Goal: Ask a question

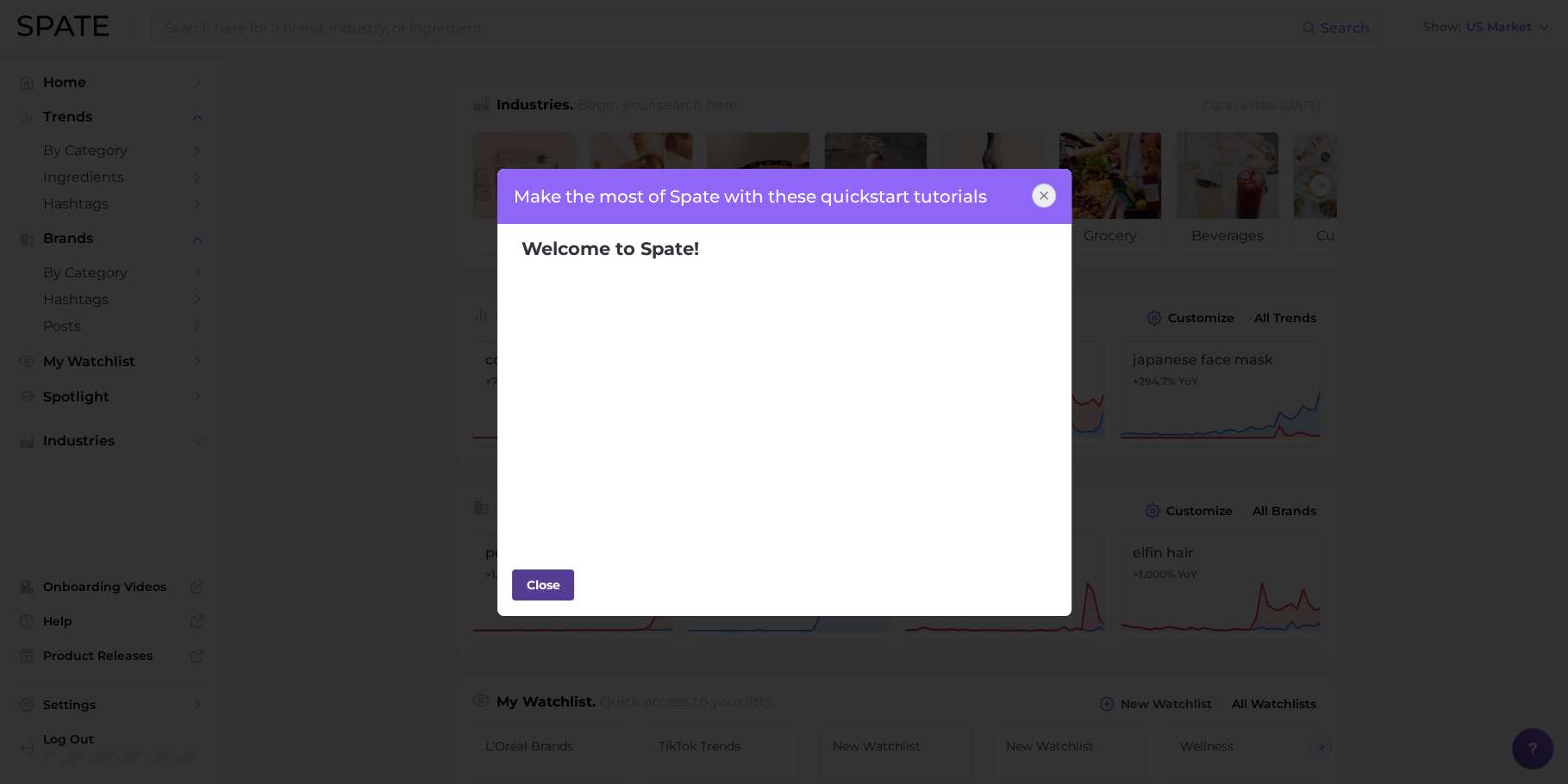
click at [550, 584] on div "Close" at bounding box center [543, 585] width 52 height 26
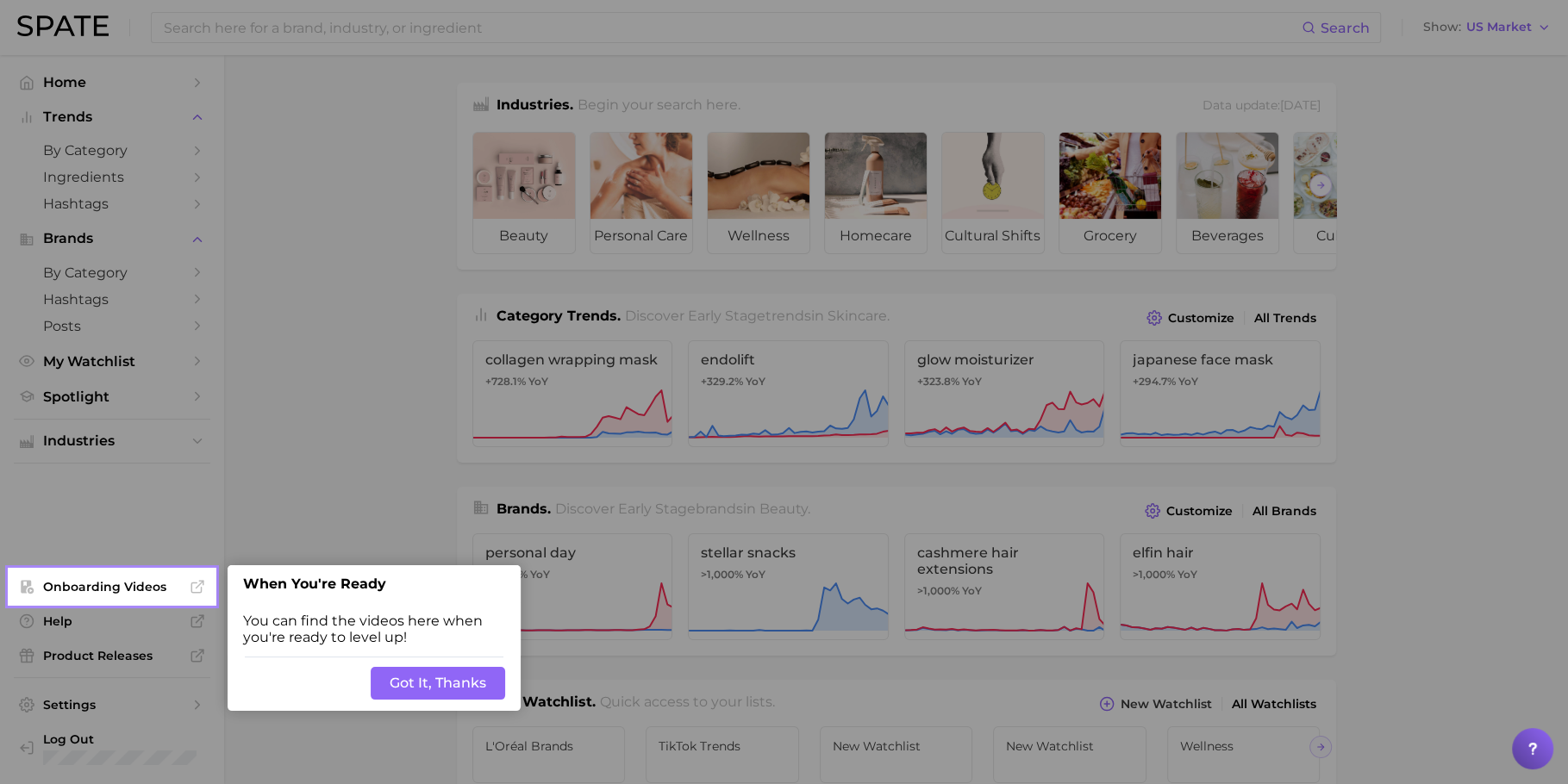
click at [427, 684] on button "Got It, Thanks" at bounding box center [437, 683] width 135 height 32
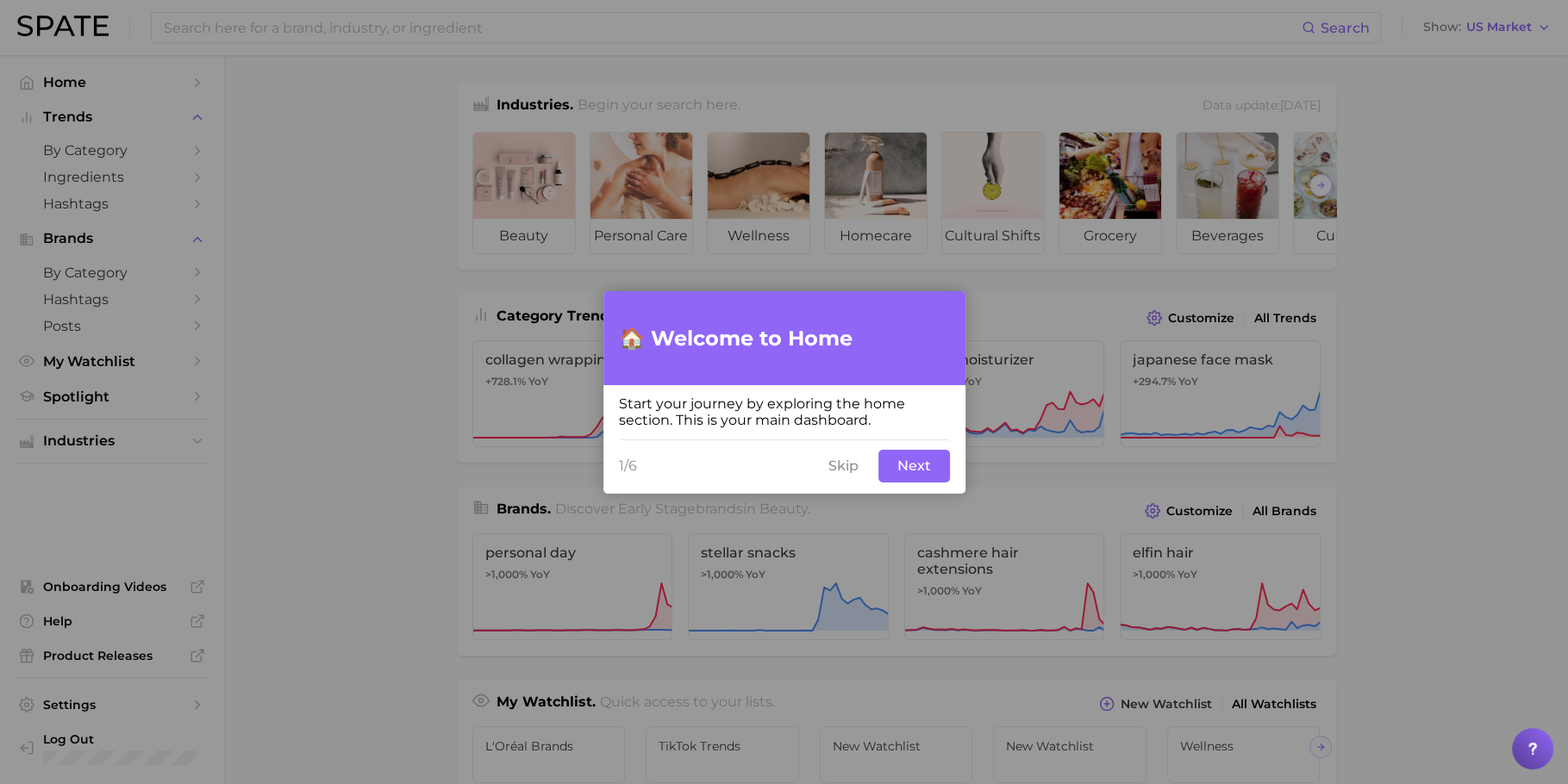
click at [908, 470] on button "Next" at bounding box center [913, 465] width 72 height 32
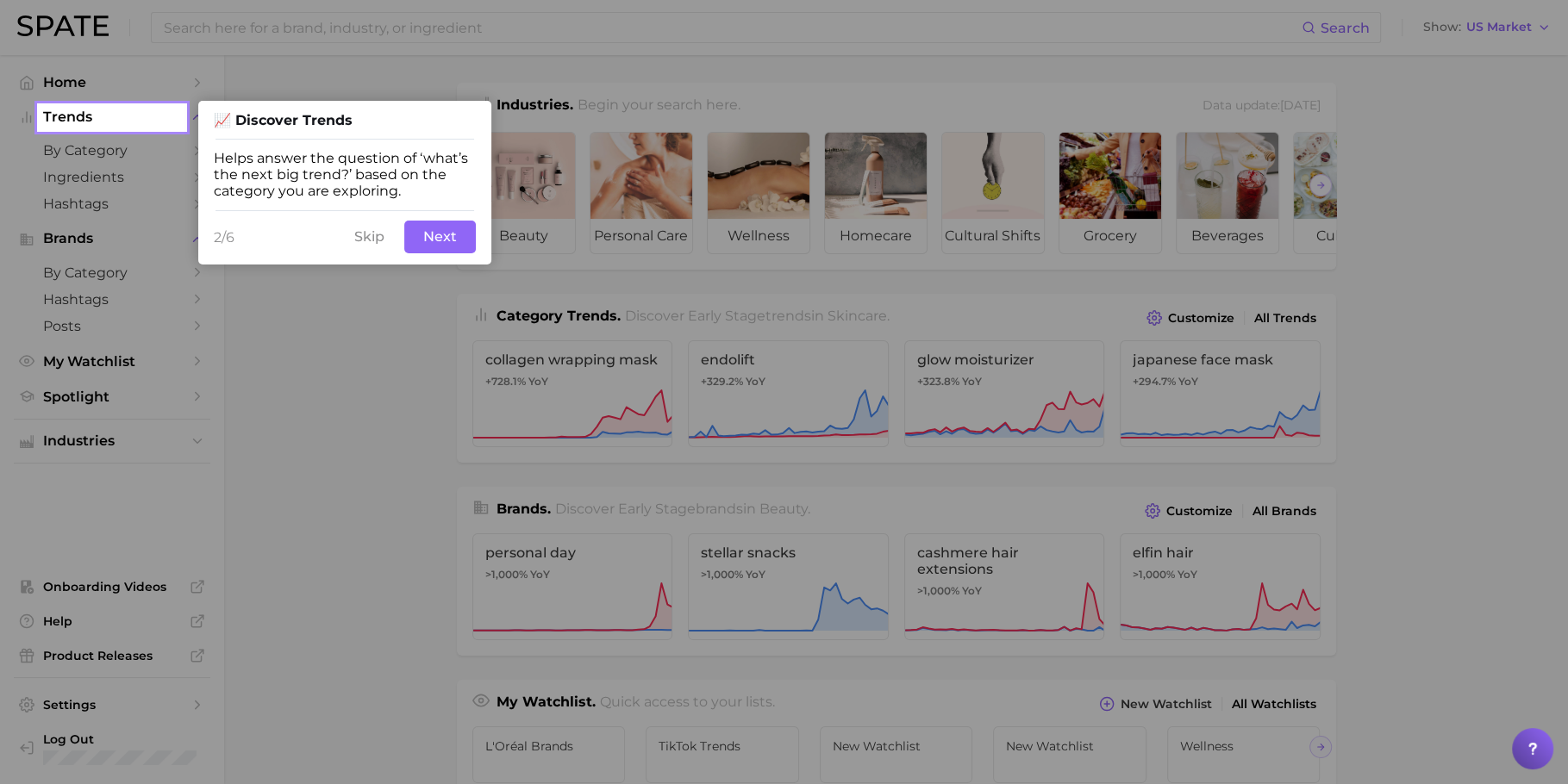
click at [440, 236] on button "Next" at bounding box center [440, 237] width 72 height 32
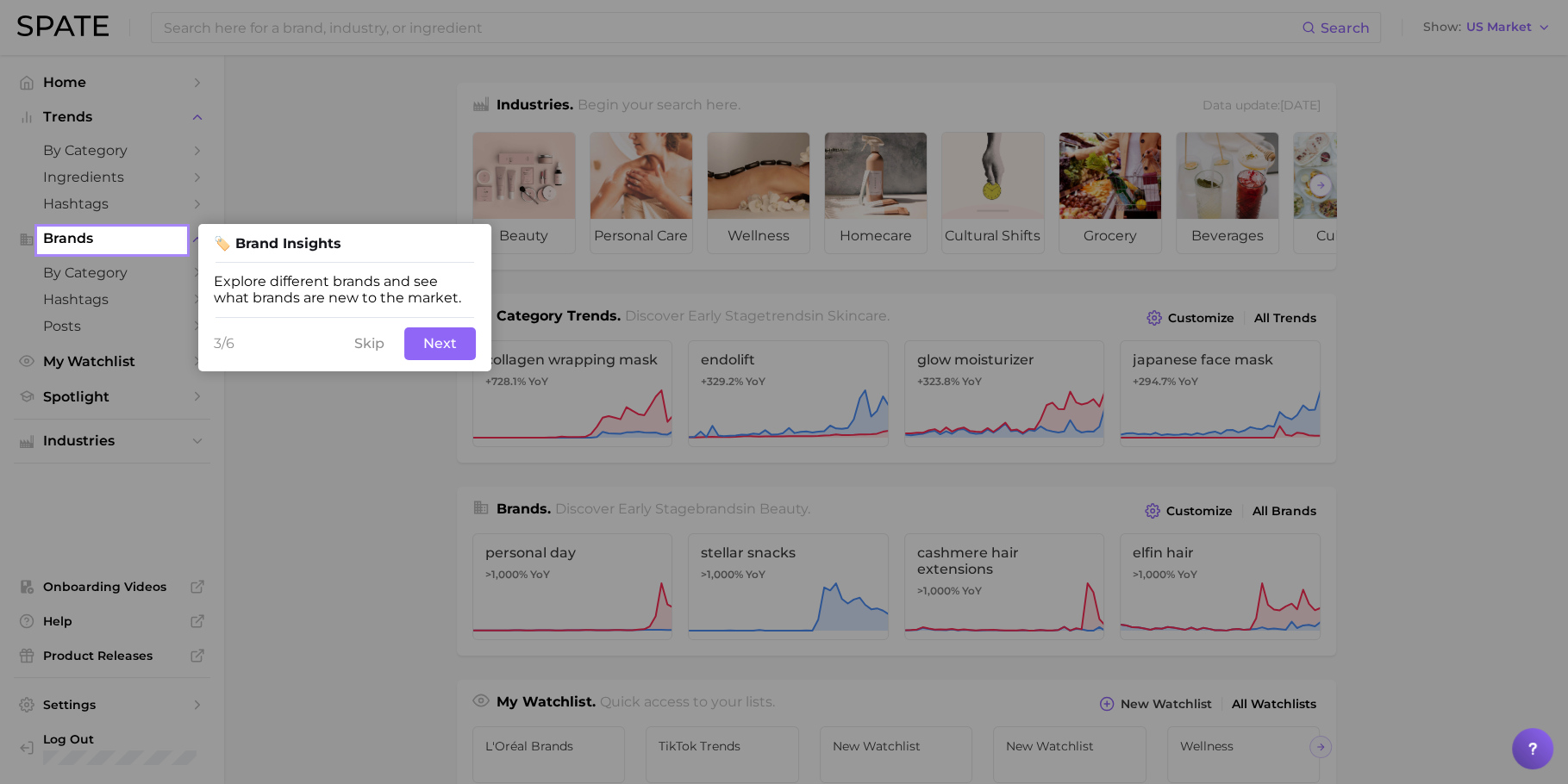
click at [431, 340] on button "Next" at bounding box center [440, 343] width 72 height 32
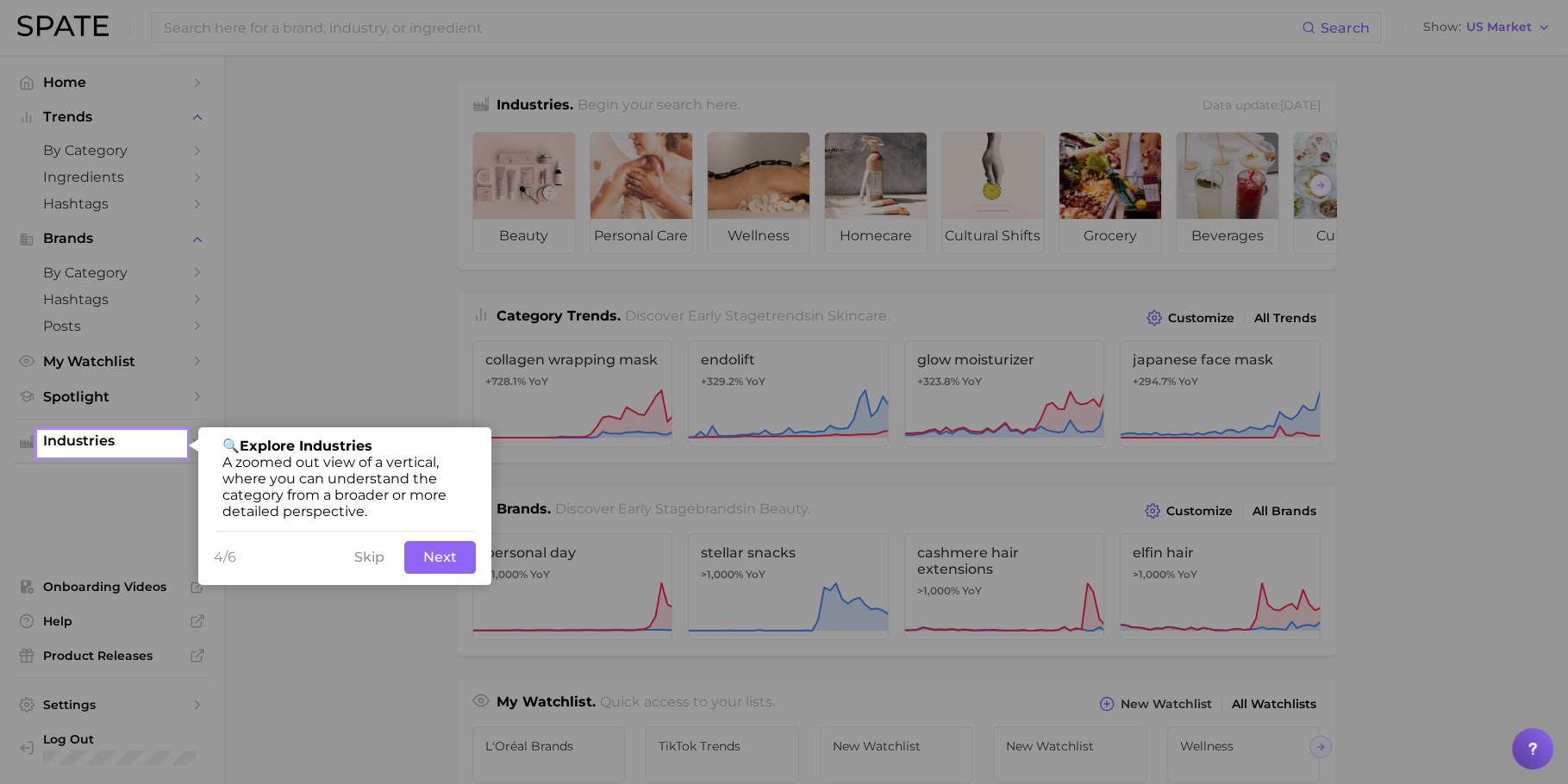
click at [425, 559] on button "Next" at bounding box center [440, 557] width 72 height 32
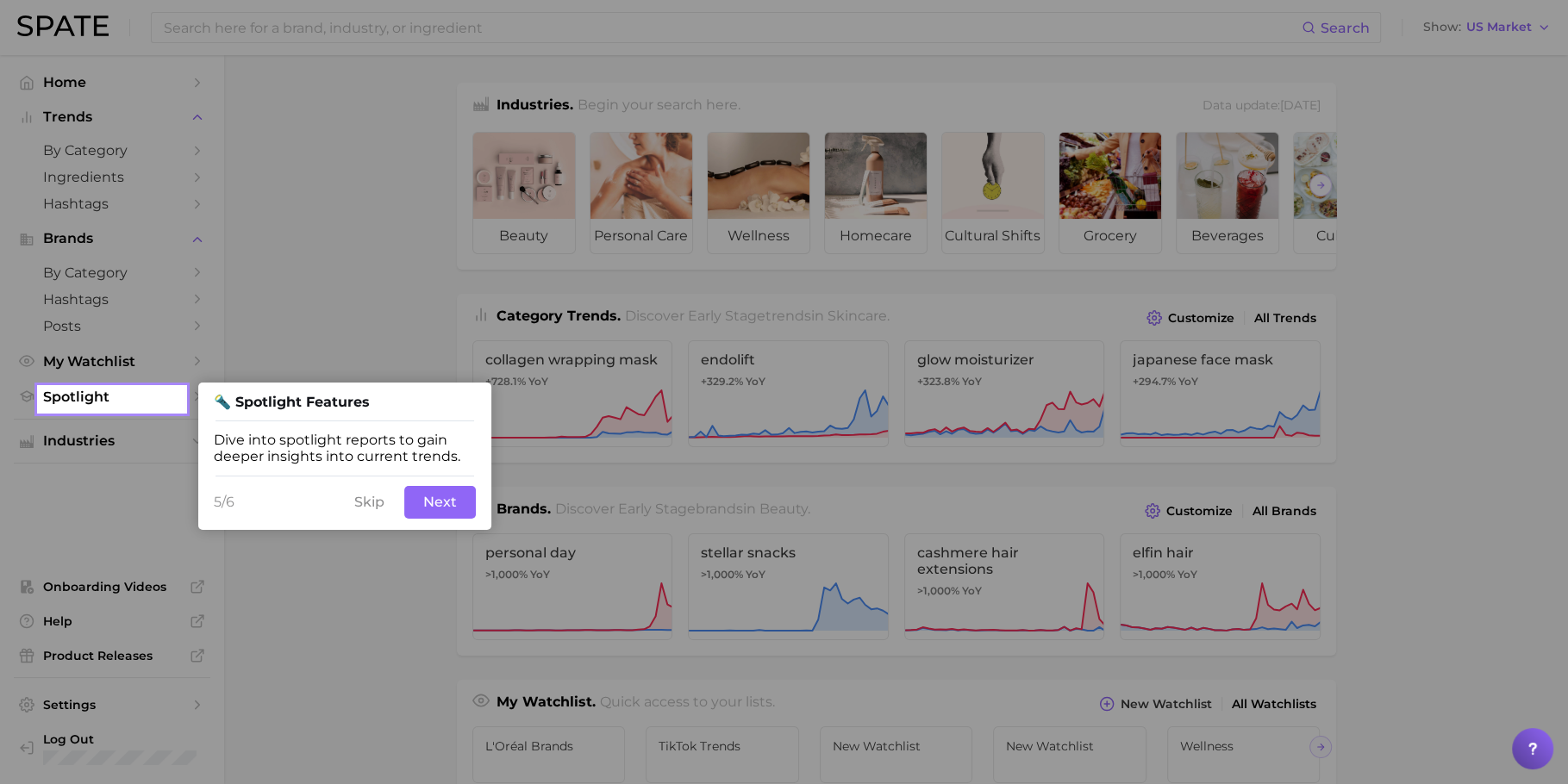
click at [438, 501] on button "Next" at bounding box center [440, 502] width 72 height 32
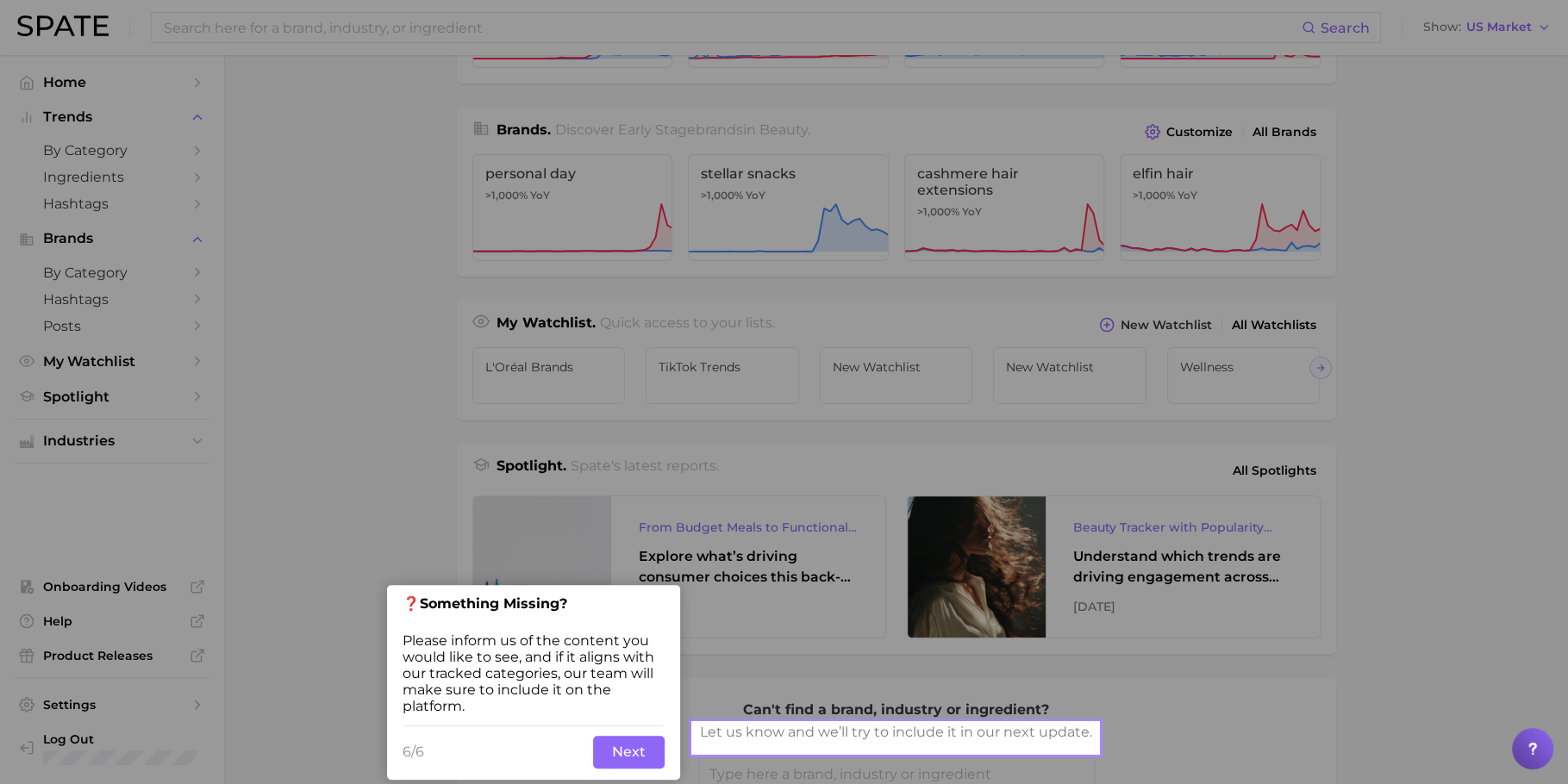
scroll to position [386, 0]
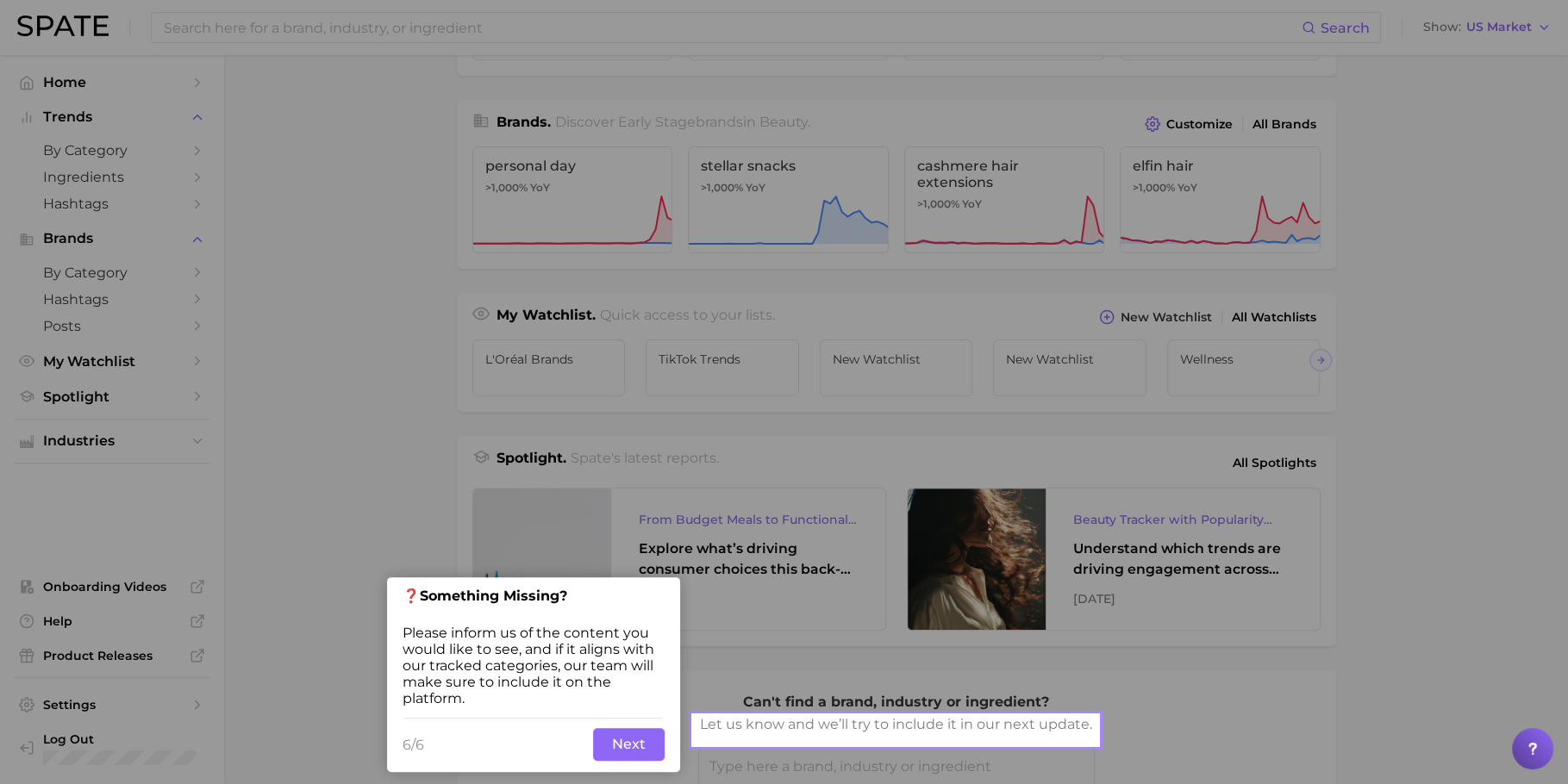
click at [633, 742] on button "Next" at bounding box center [628, 744] width 72 height 32
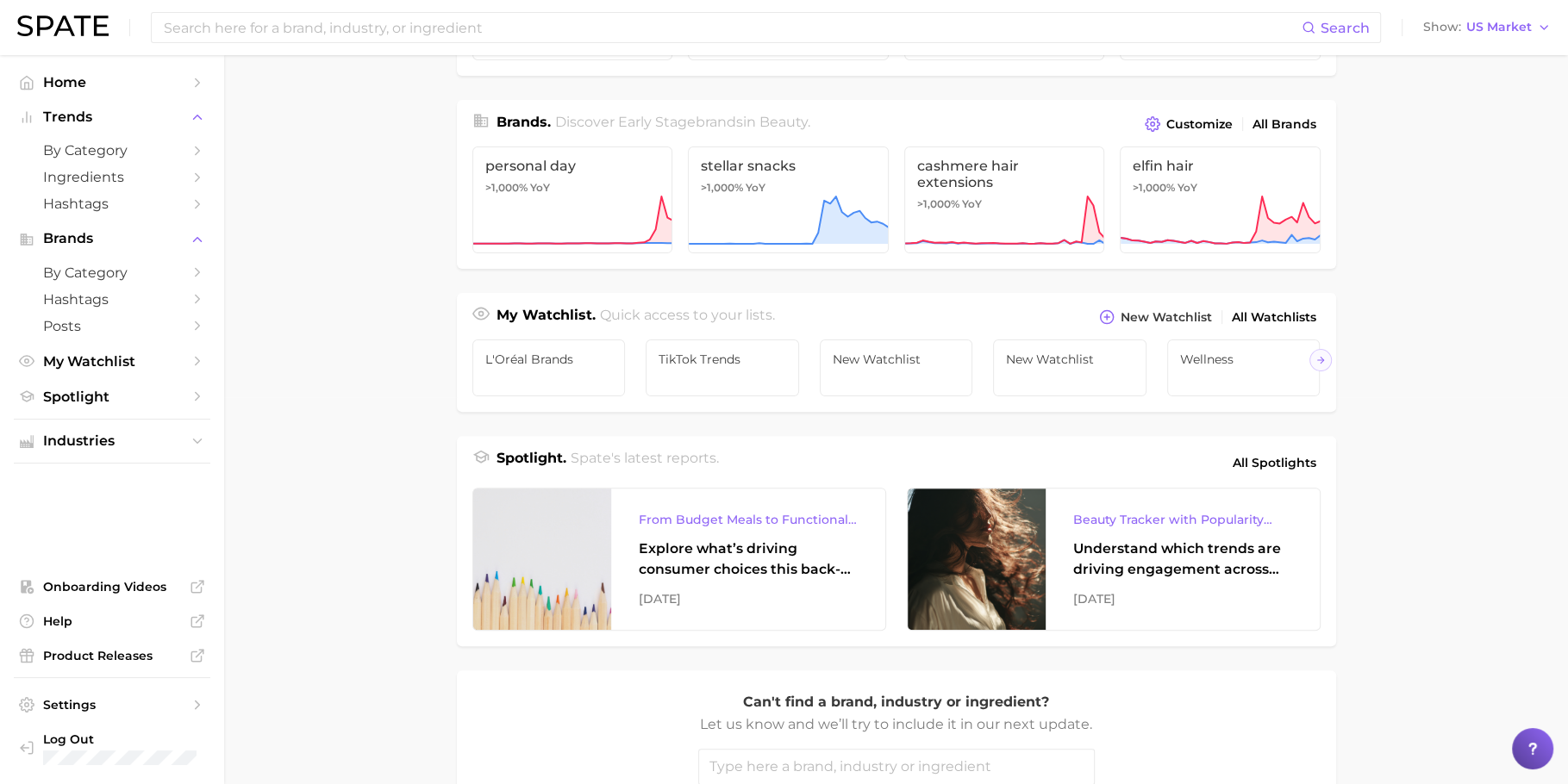
click at [1522, 742] on div at bounding box center [1532, 748] width 41 height 41
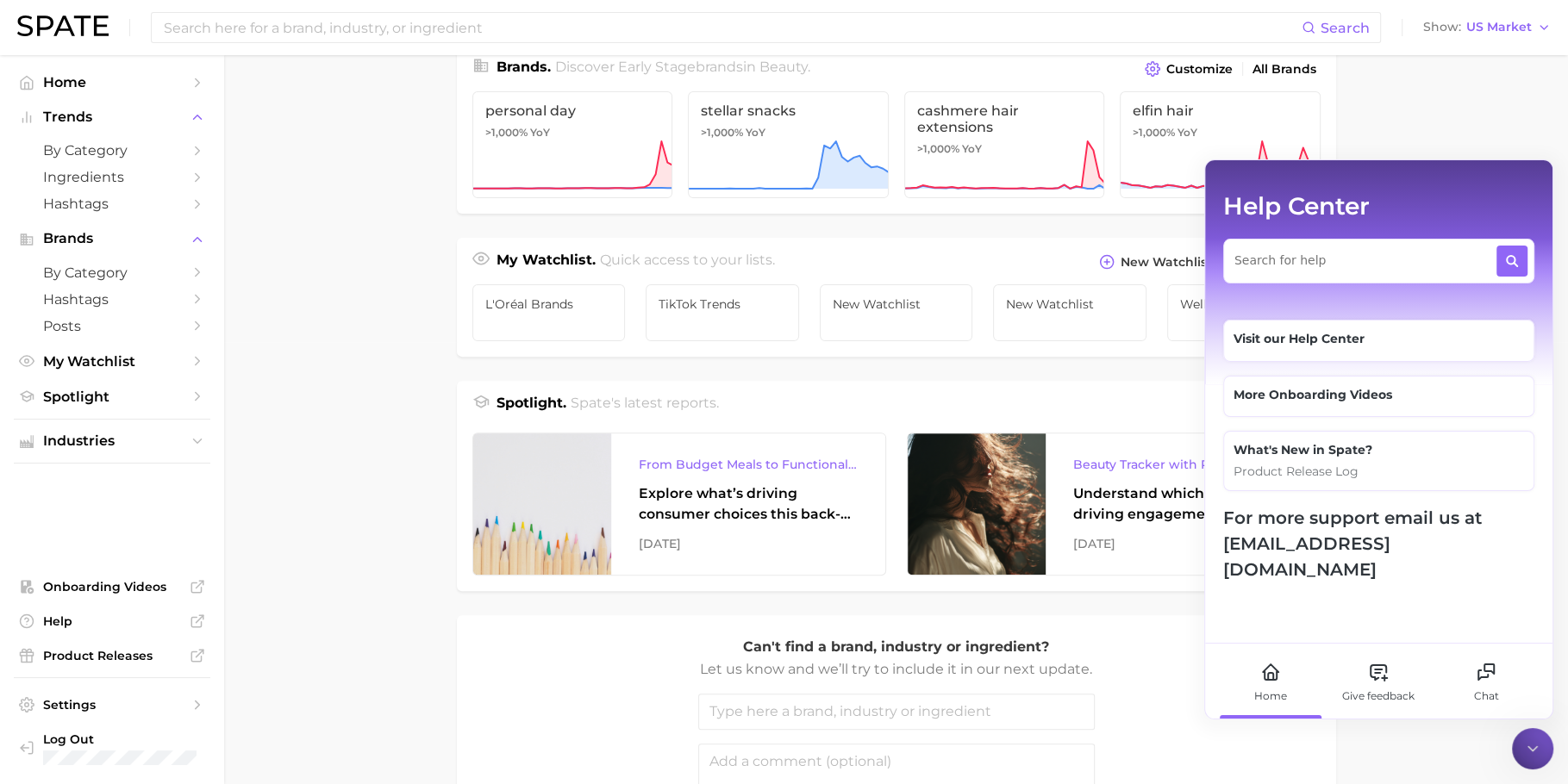
scroll to position [446, 0]
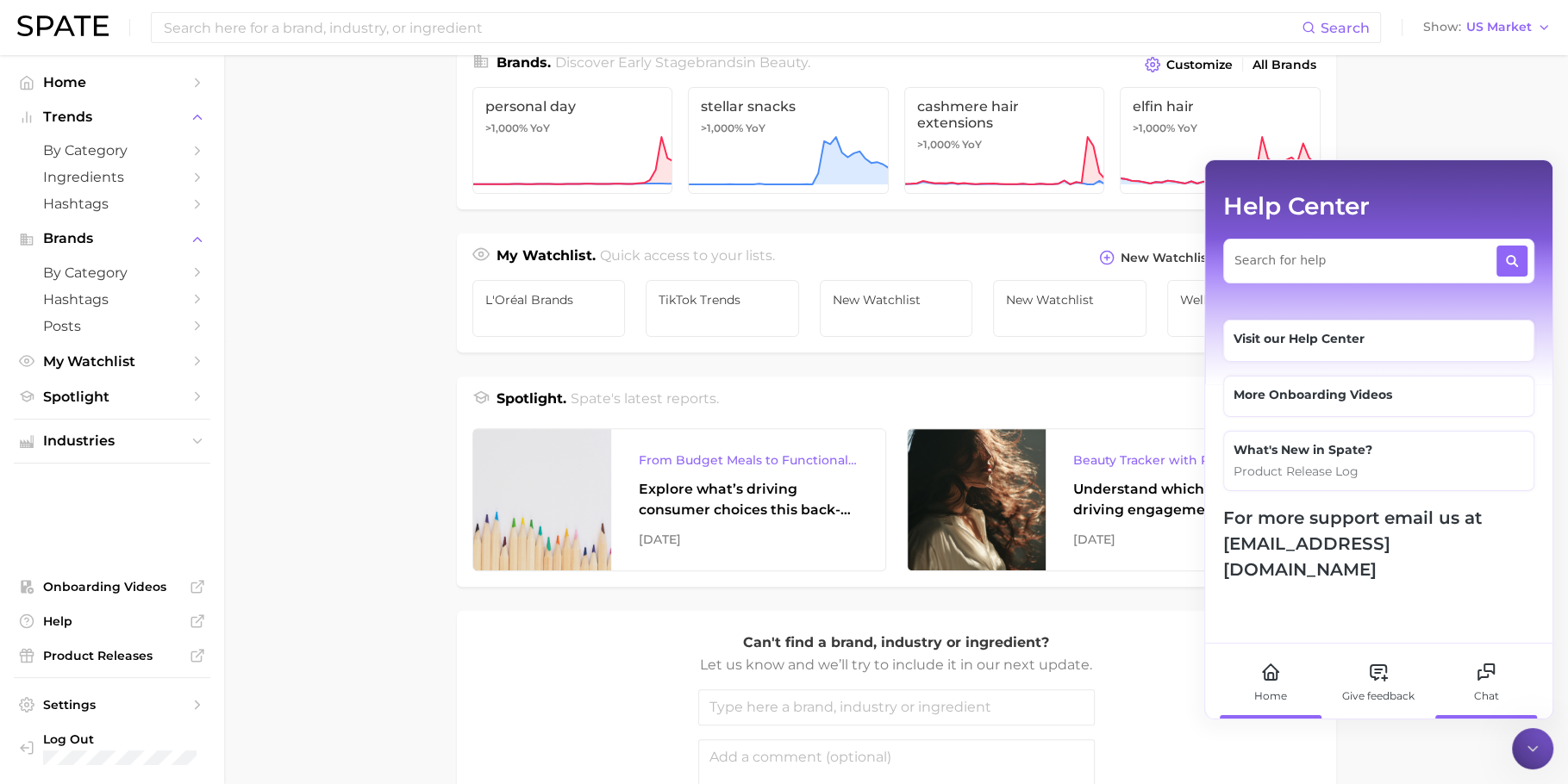
click at [1475, 671] on icon at bounding box center [1486, 672] width 21 height 21
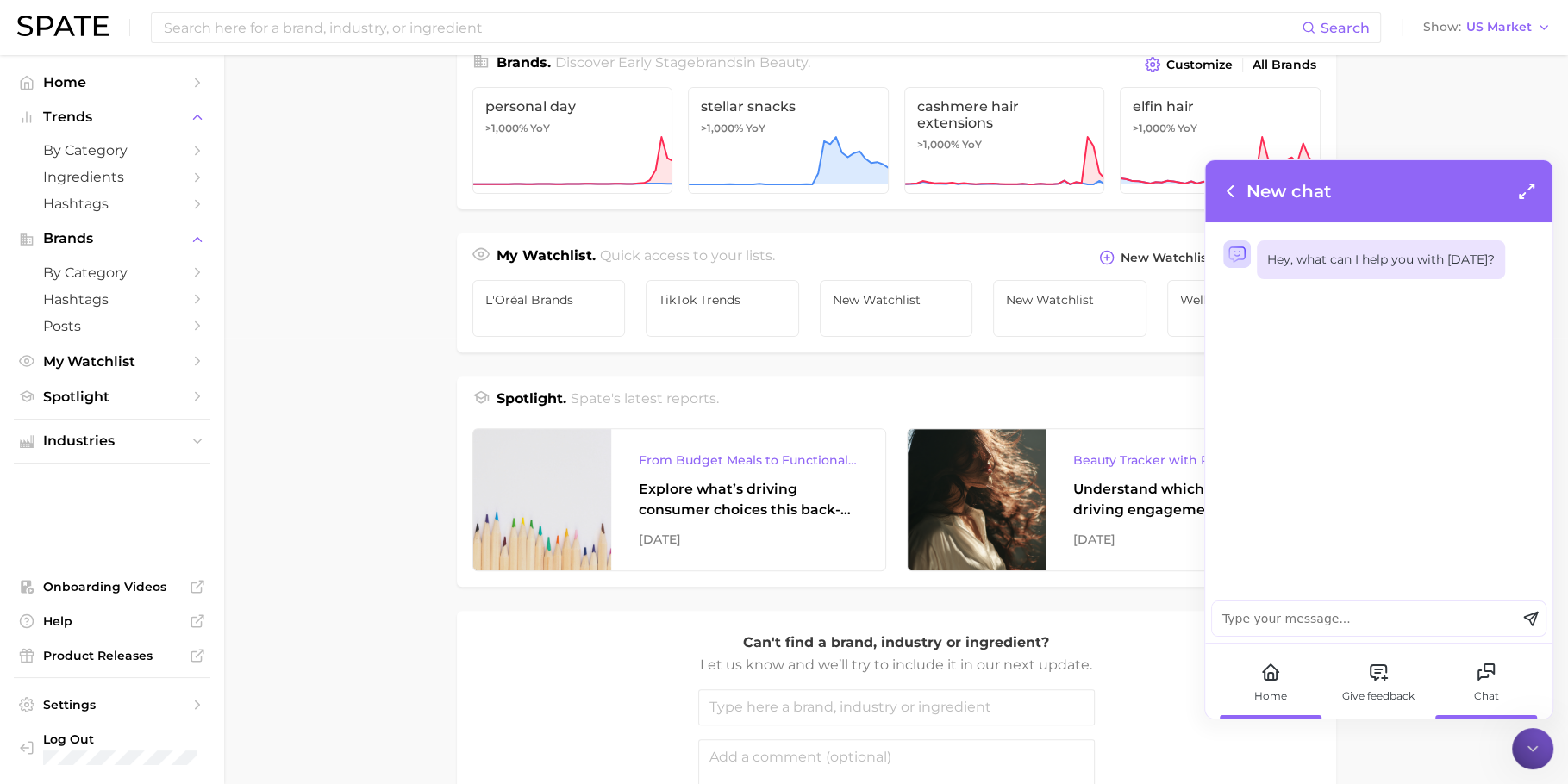
click at [1281, 681] on div "Home" at bounding box center [1270, 681] width 95 height 75
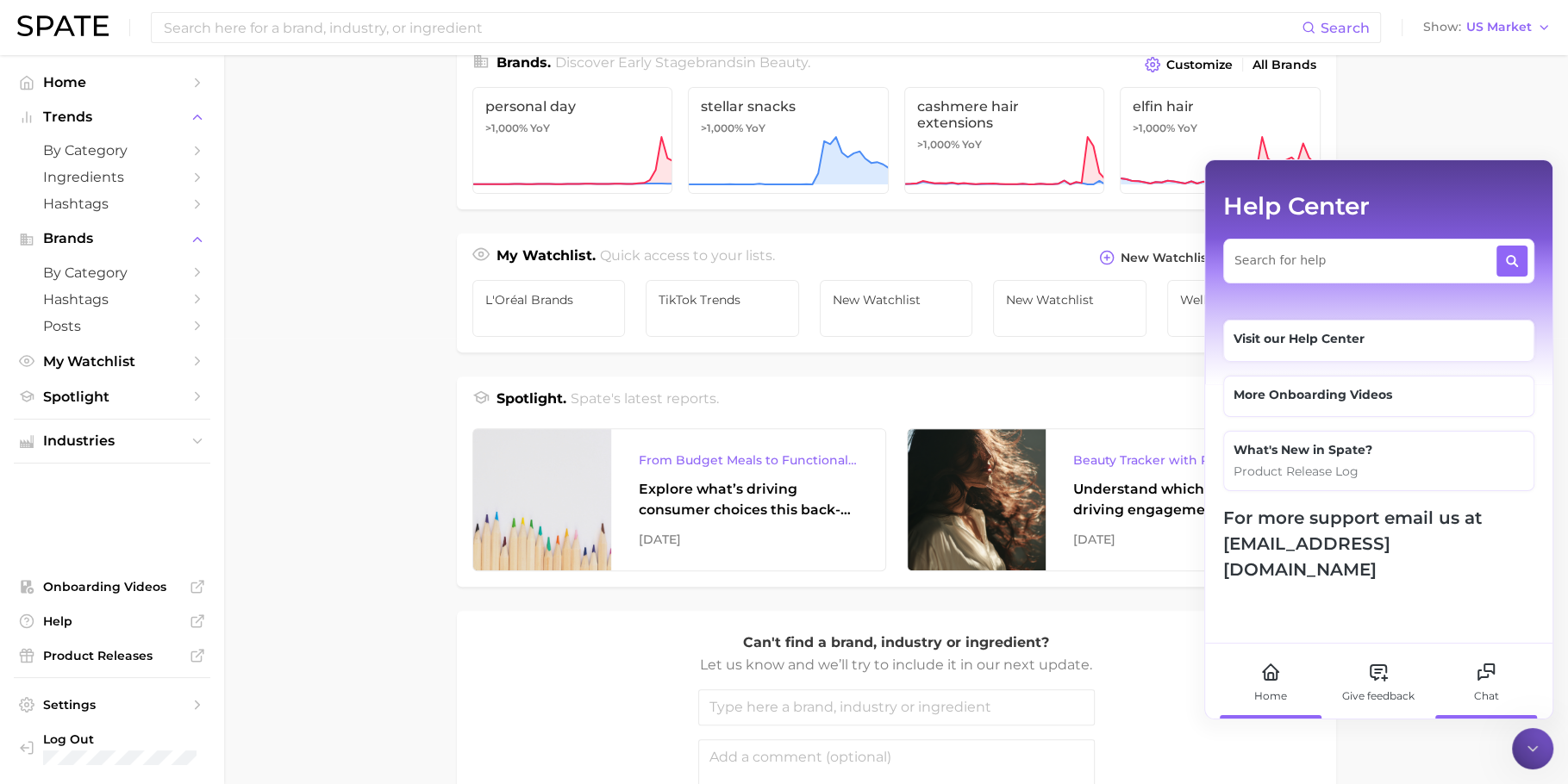
click at [1506, 686] on div "Chat" at bounding box center [1486, 681] width 95 height 75
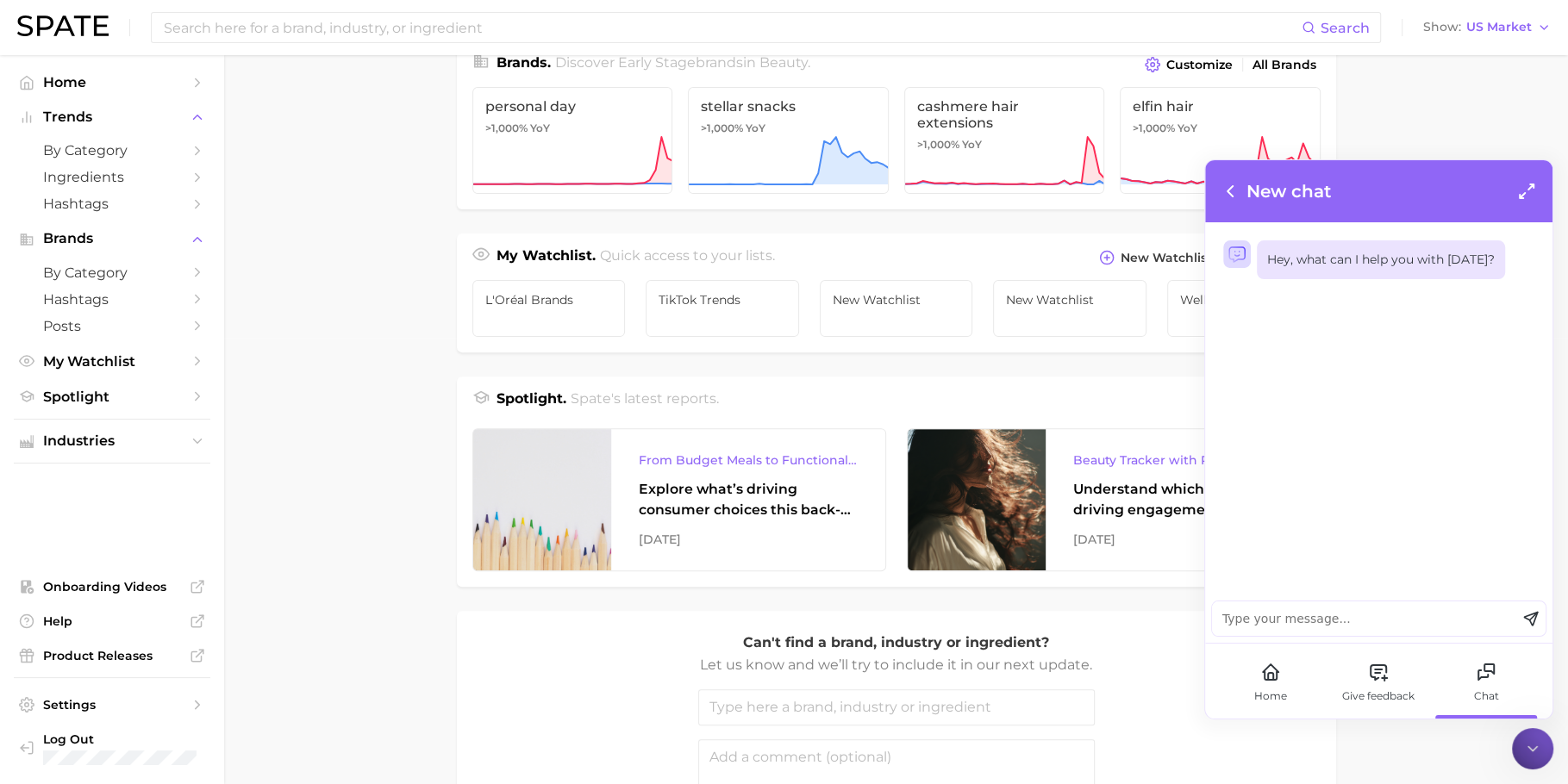
scroll to position [0, 0]
type textarea "new reports"
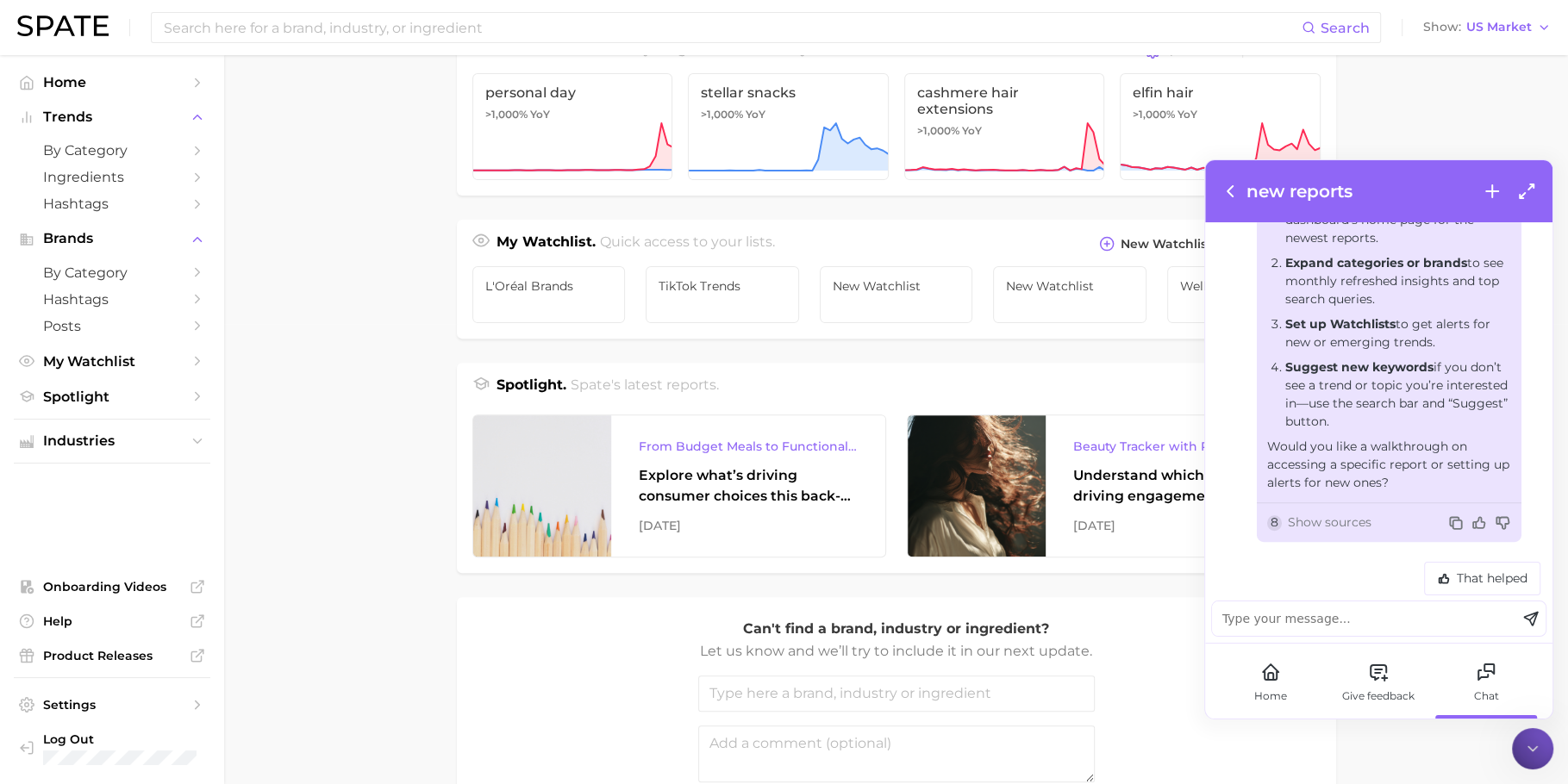
scroll to position [470, 0]
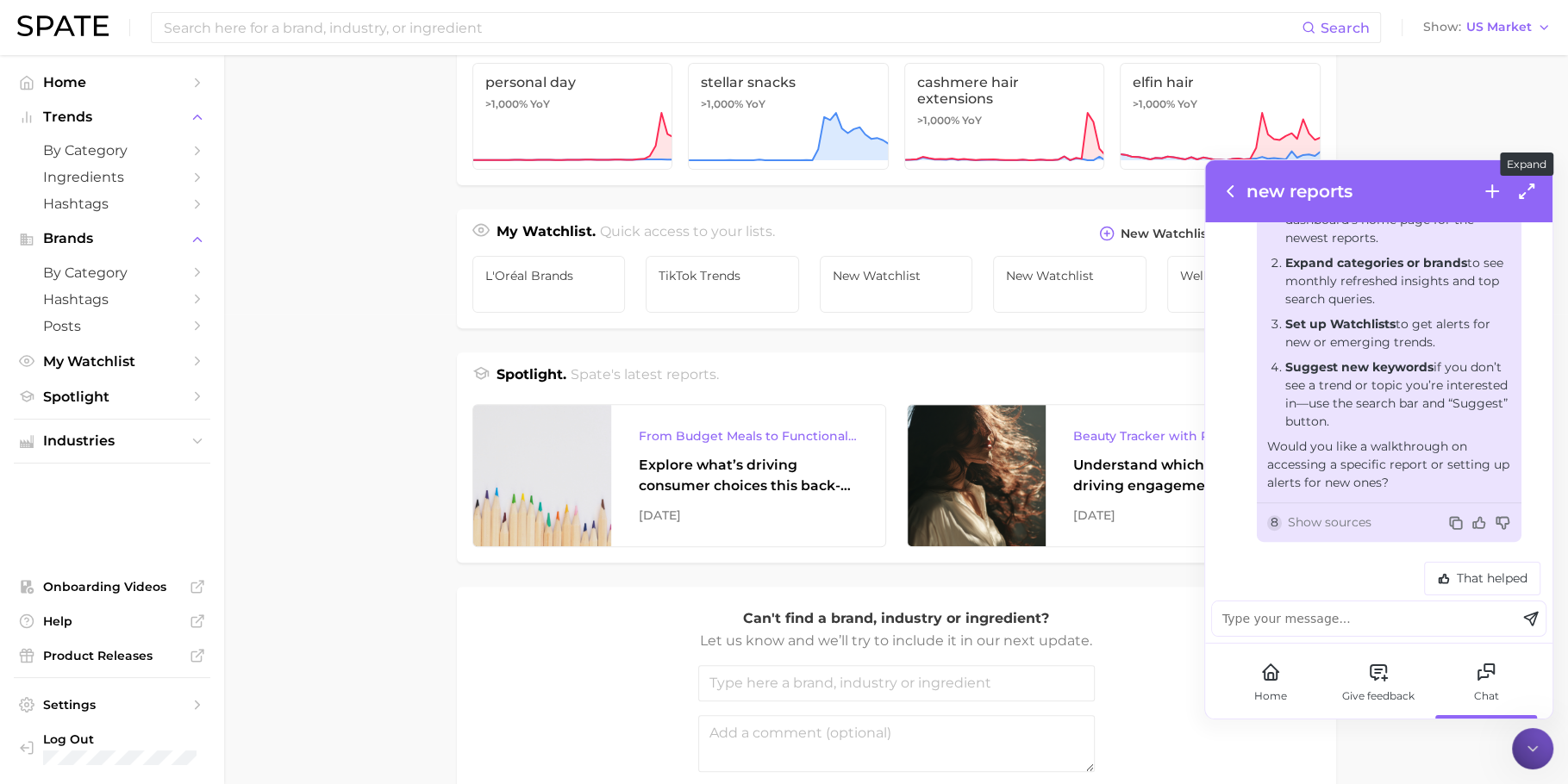
click at [1527, 195] on icon at bounding box center [1526, 192] width 21 height 21
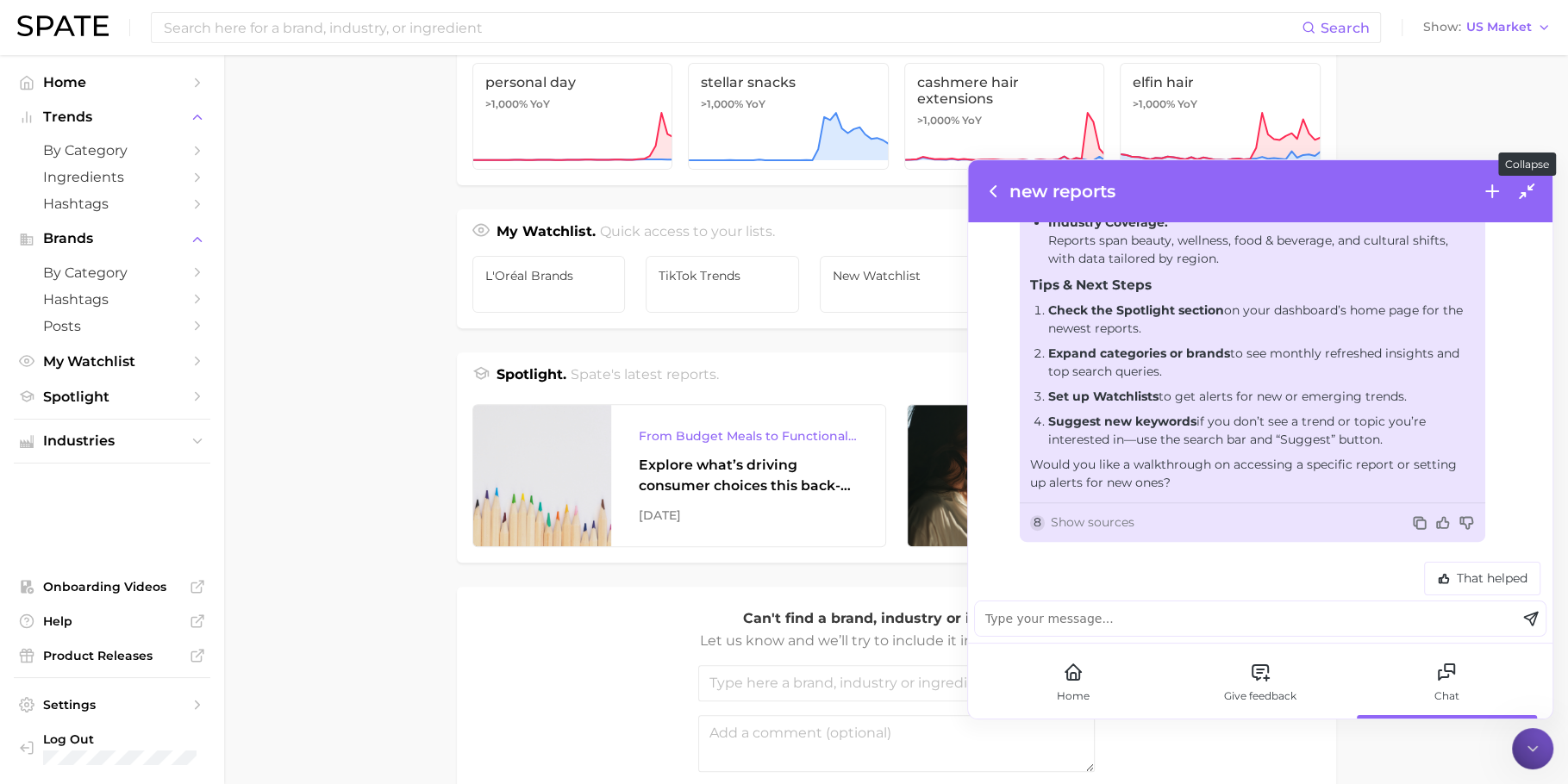
click at [1532, 191] on icon at bounding box center [1526, 192] width 21 height 21
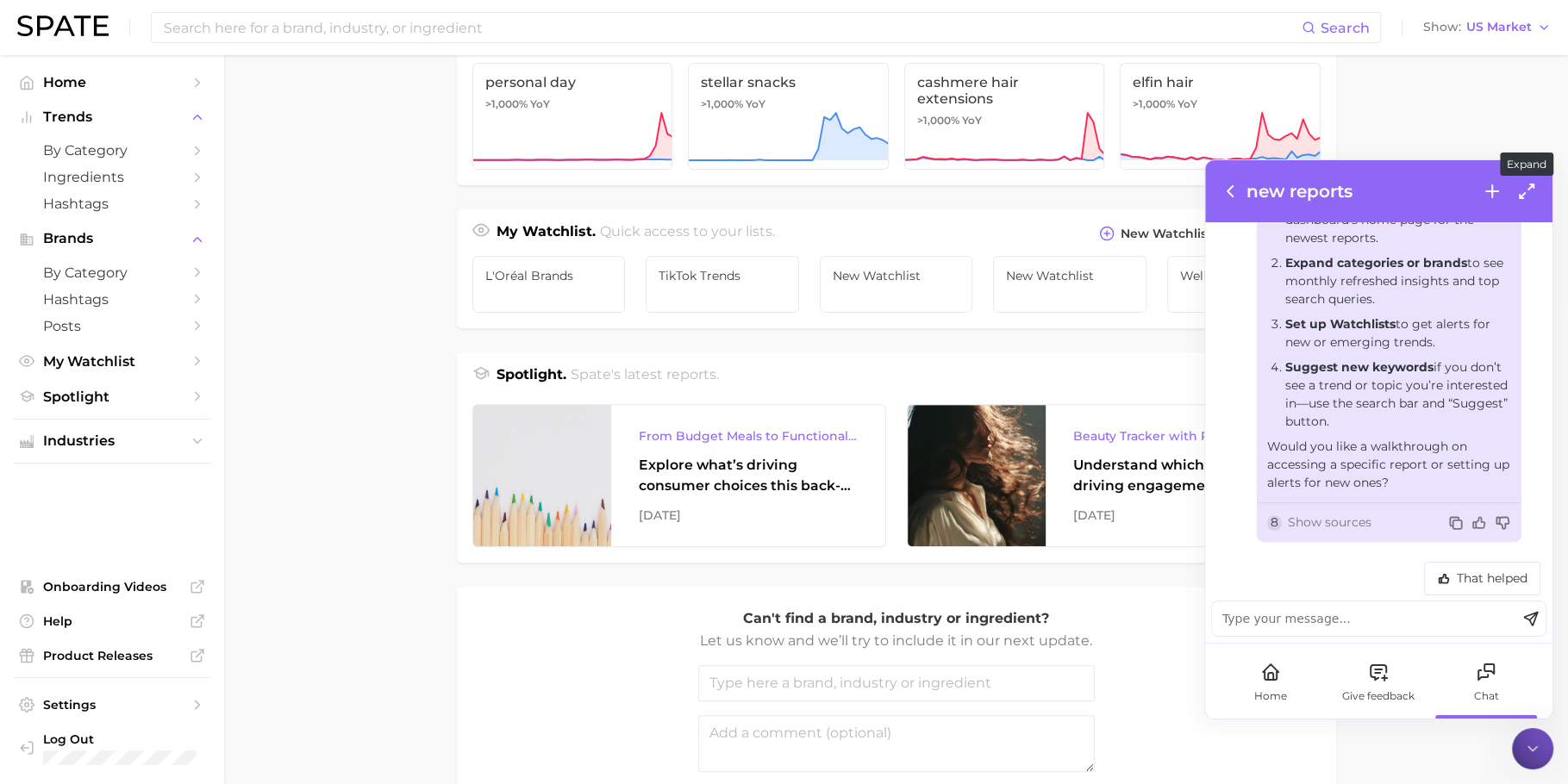
scroll to position [823, 0]
click at [1537, 753] on icon at bounding box center [1533, 749] width 17 height 17
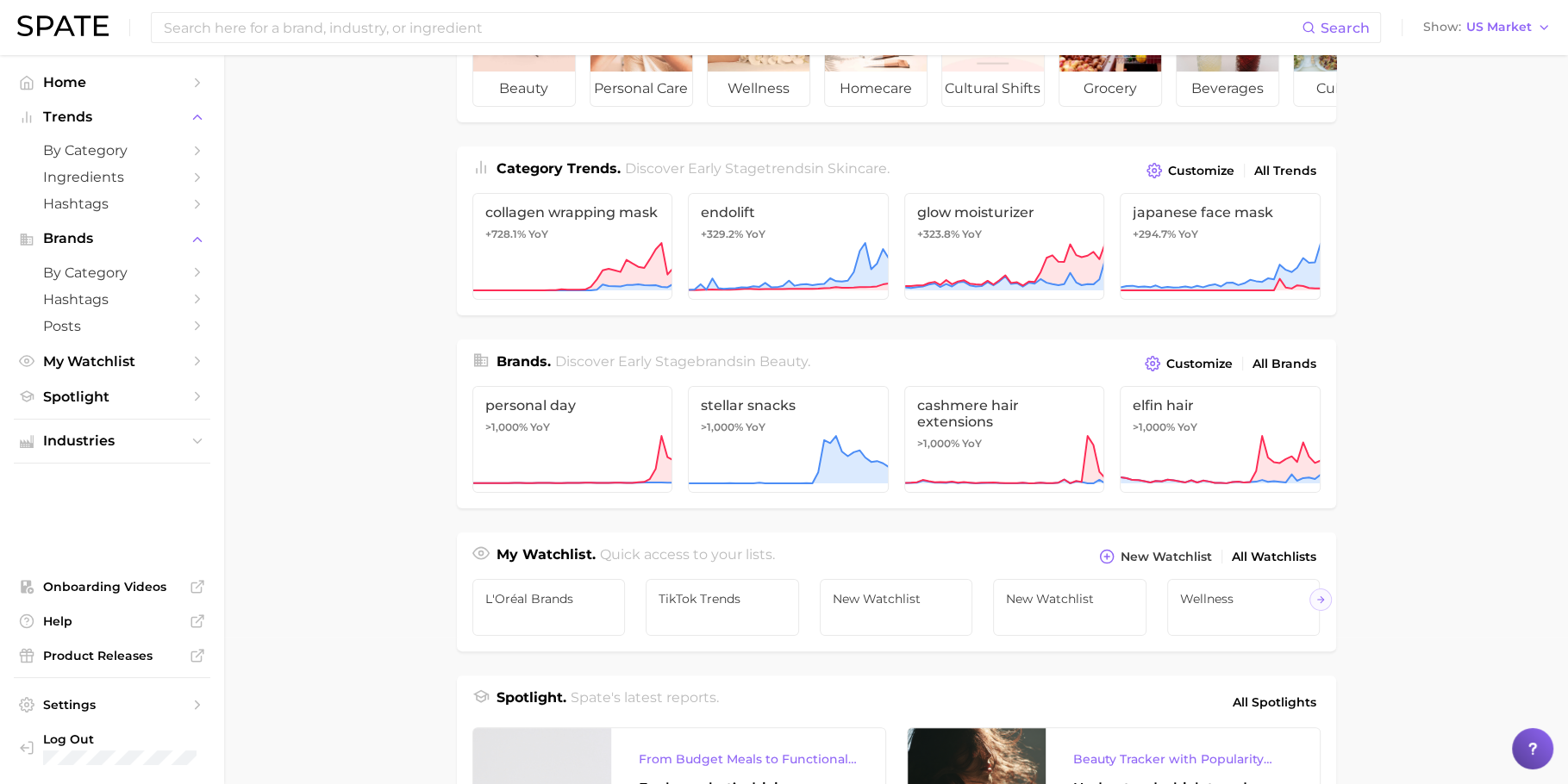
scroll to position [0, 0]
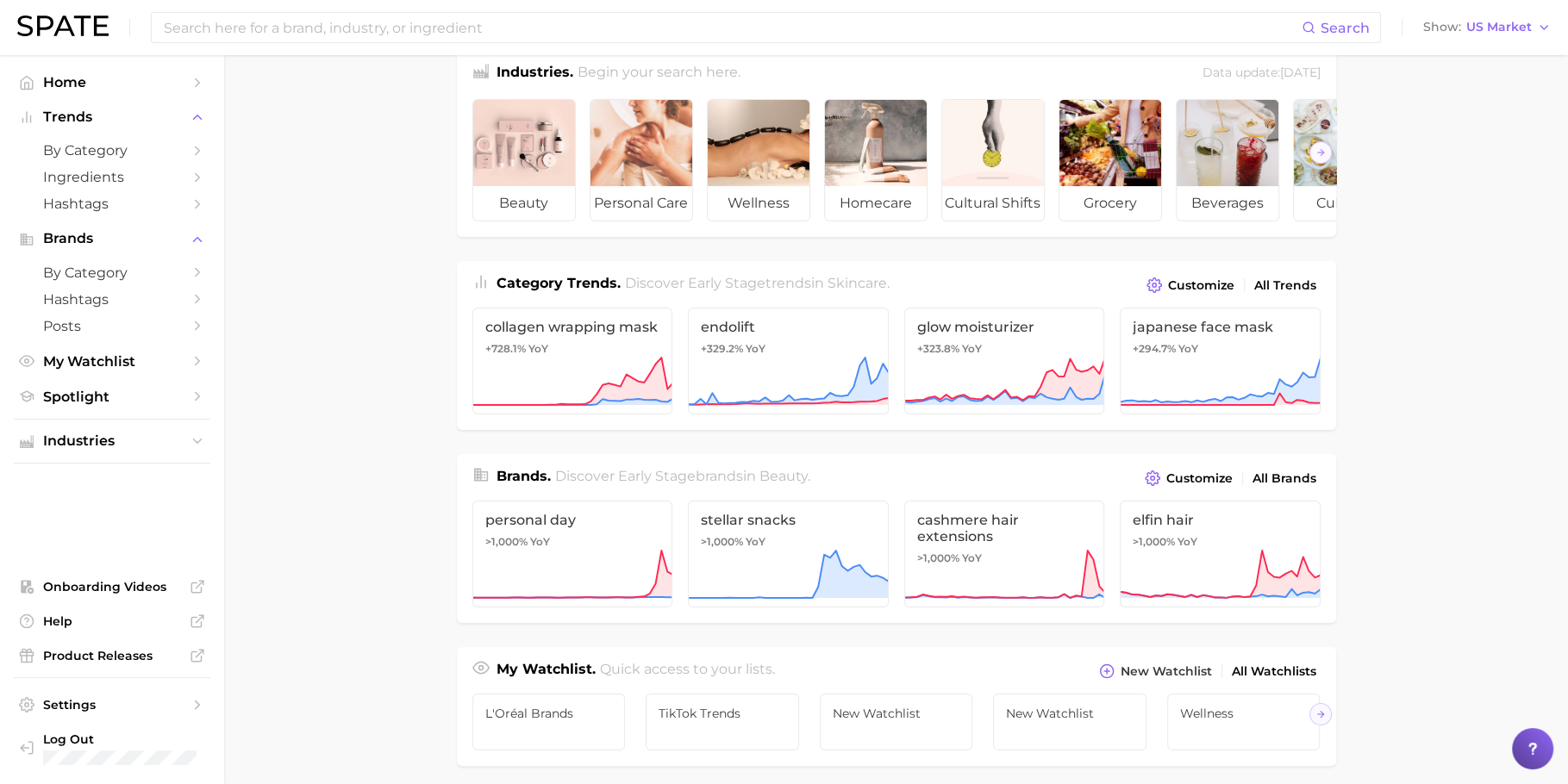
scroll to position [37, 0]
